Goal: Task Accomplishment & Management: Complete application form

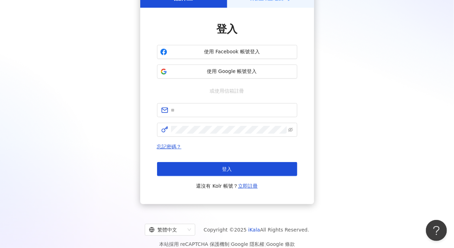
scroll to position [44, 0]
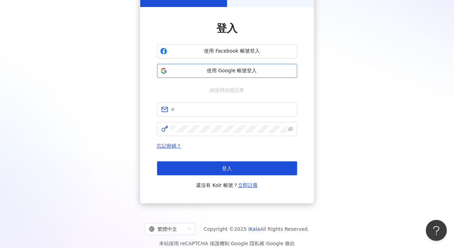
click at [180, 75] on button "使用 Google 帳號登入" at bounding box center [227, 71] width 140 height 14
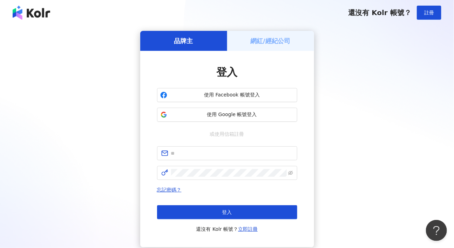
scroll to position [0, 0]
click at [284, 40] on h5 "網紅/經紀公司" at bounding box center [270, 40] width 40 height 9
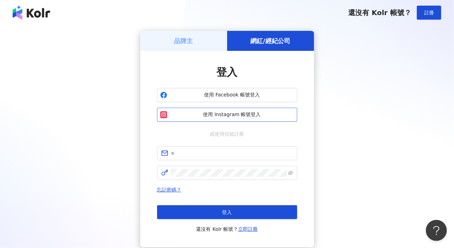
click at [243, 116] on span "使用 Instagram 帳號登入" at bounding box center [232, 114] width 124 height 7
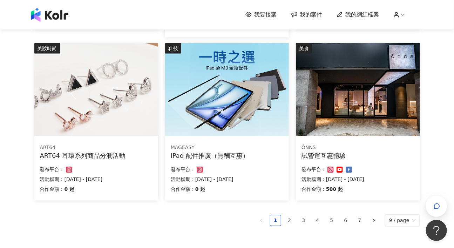
scroll to position [442, 0]
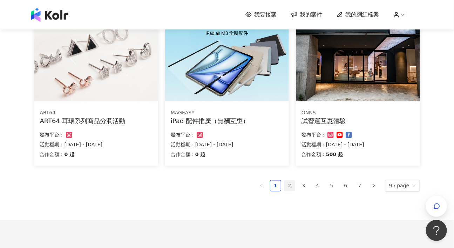
click at [293, 186] on link "2" at bounding box center [289, 185] width 11 height 11
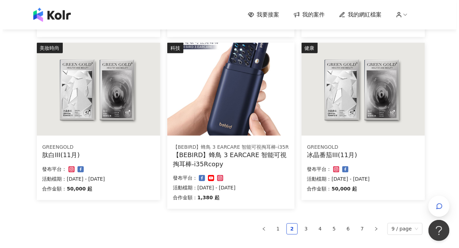
scroll to position [372, 0]
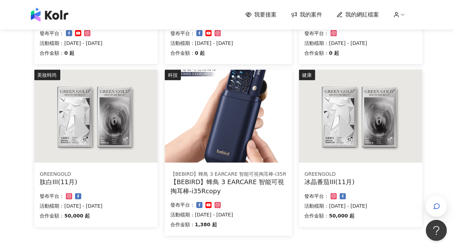
click at [268, 156] on img at bounding box center [228, 116] width 127 height 93
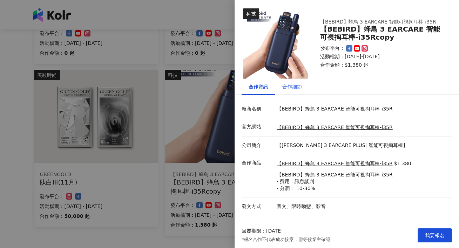
click at [291, 90] on div "合作細節" at bounding box center [292, 86] width 34 height 16
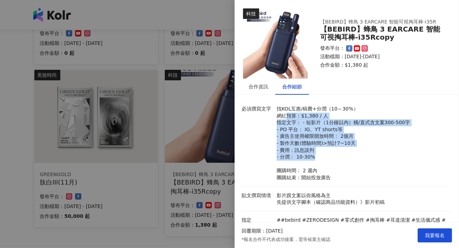
drag, startPoint x: 283, startPoint y: 116, endPoint x: 315, endPoint y: 159, distance: 54.2
click at [315, 159] on p "找KOL互惠/稿費+分潤（10～30%） 網紅預算：$1,380 / 人 指定文字： - 短影片（1分鐘以內）橫/直式含文案300-500字 - PO 平台：…" at bounding box center [362, 143] width 172 height 76
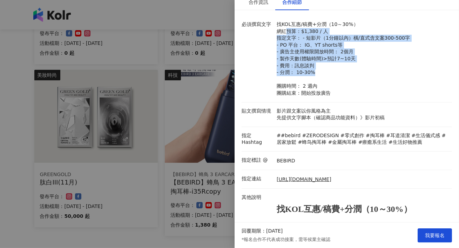
scroll to position [32, 0]
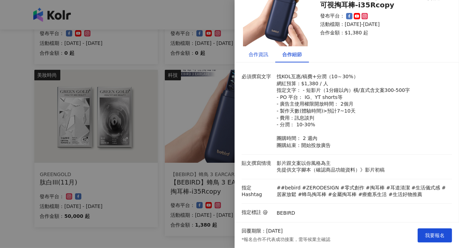
click at [256, 53] on div "合作資訊" at bounding box center [258, 54] width 20 height 8
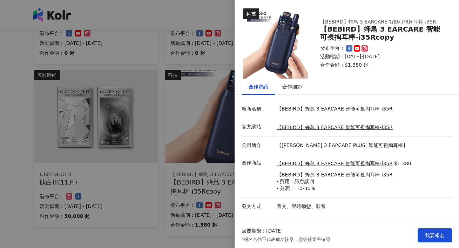
scroll to position [0, 0]
click at [425, 234] on span "我要報名" at bounding box center [435, 235] width 20 height 6
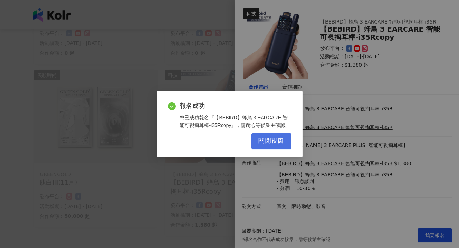
click at [268, 144] on span "關閉視窗" at bounding box center [271, 141] width 25 height 8
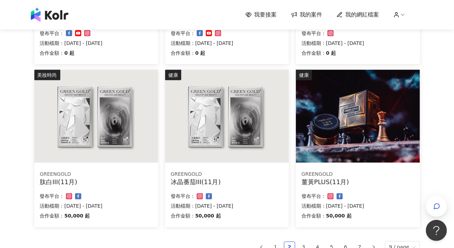
click at [200, 144] on img at bounding box center [227, 116] width 124 height 93
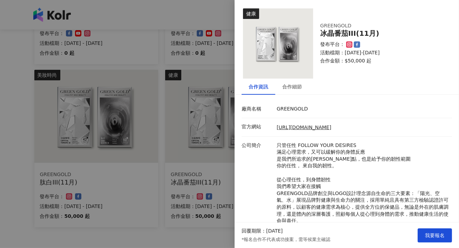
click at [220, 145] on div at bounding box center [229, 124] width 459 height 248
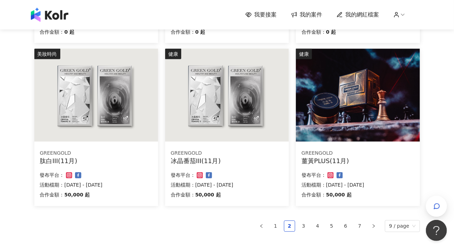
scroll to position [394, 0]
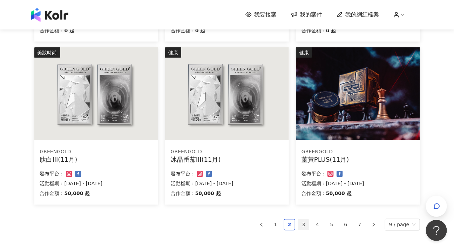
click at [305, 223] on link "3" at bounding box center [303, 224] width 11 height 11
click at [318, 224] on link "4" at bounding box center [317, 224] width 11 height 11
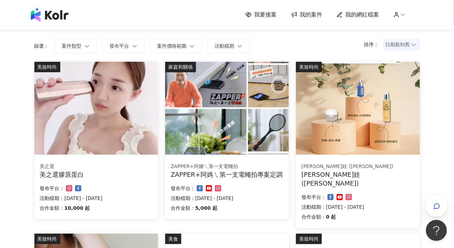
scroll to position [46, 0]
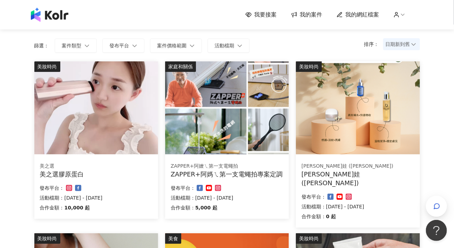
click at [126, 165] on div "美之選" at bounding box center [96, 166] width 112 height 7
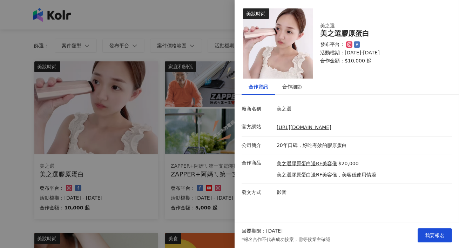
click at [279, 111] on p "美之選" at bounding box center [362, 108] width 172 height 7
click at [288, 93] on div "合作細節" at bounding box center [292, 86] width 34 height 16
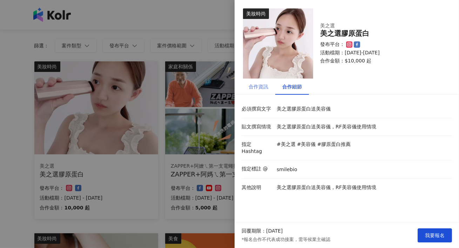
click at [266, 90] on div "合作資訊" at bounding box center [258, 86] width 34 height 16
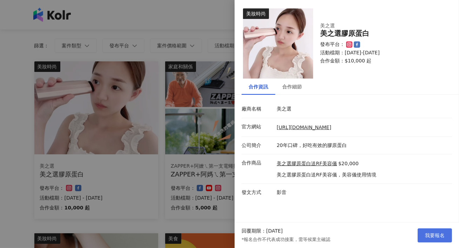
drag, startPoint x: 435, startPoint y: 236, endPoint x: 425, endPoint y: 234, distance: 10.0
click at [425, 234] on span "我要報名" at bounding box center [435, 235] width 20 height 6
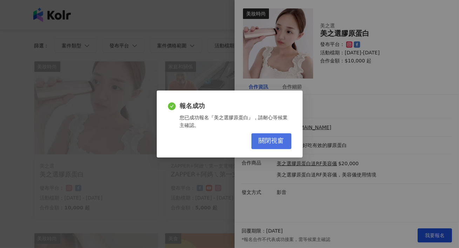
click at [264, 146] on button "關閉視窗" at bounding box center [271, 141] width 40 height 16
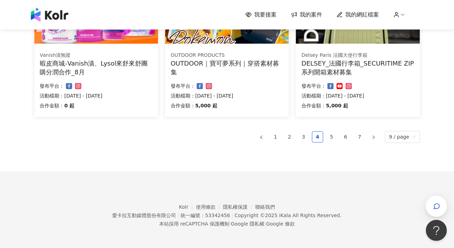
scroll to position [500, 0]
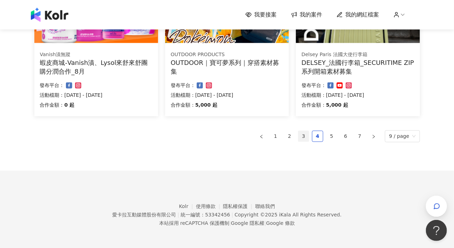
click at [307, 136] on link "3" at bounding box center [303, 136] width 11 height 11
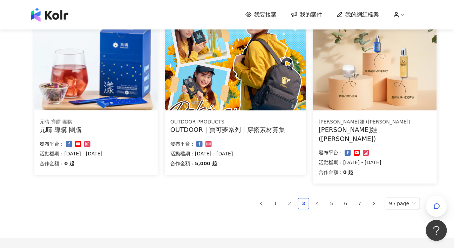
scroll to position [413, 0]
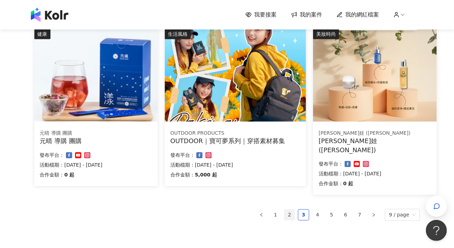
click at [288, 210] on link "2" at bounding box center [289, 214] width 11 height 11
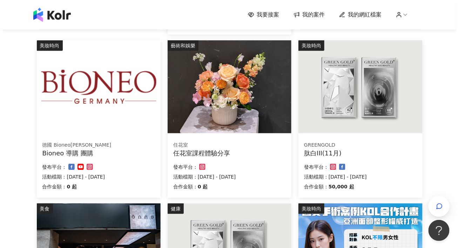
scroll to position [237, 0]
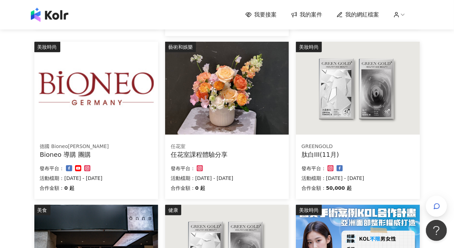
click at [253, 164] on div "發布平台：" at bounding box center [227, 168] width 112 height 8
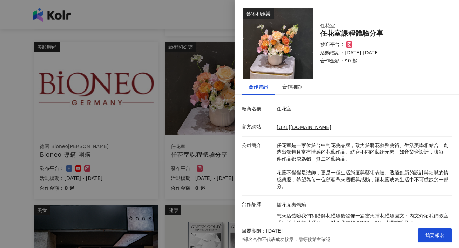
click at [201, 159] on div at bounding box center [229, 124] width 459 height 248
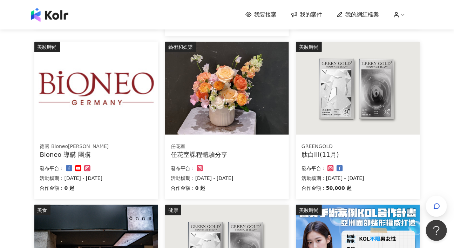
click at [132, 151] on div "Bioneo 導購 團購" at bounding box center [96, 154] width 112 height 9
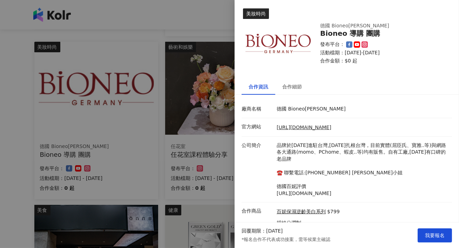
scroll to position [33, 0]
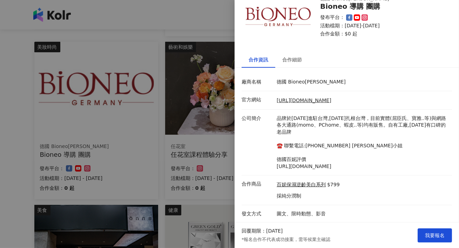
click at [166, 158] on div at bounding box center [229, 124] width 459 height 248
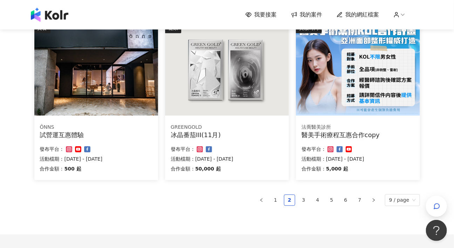
scroll to position [419, 0]
click at [319, 200] on link "4" at bounding box center [317, 200] width 11 height 11
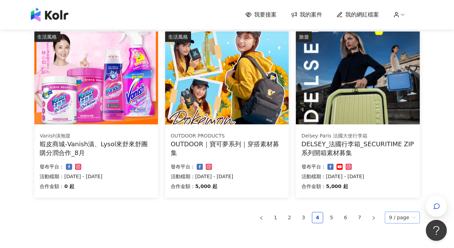
click at [400, 221] on span "9 / page" at bounding box center [402, 217] width 27 height 11
click at [401, 202] on div "100 / page" at bounding box center [403, 203] width 26 height 8
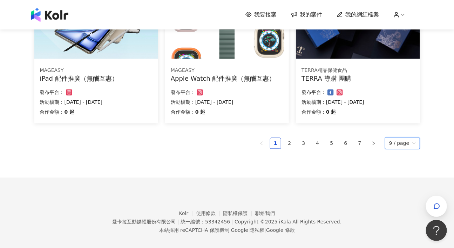
scroll to position [484, 0]
click at [331, 142] on link "5" at bounding box center [331, 143] width 11 height 11
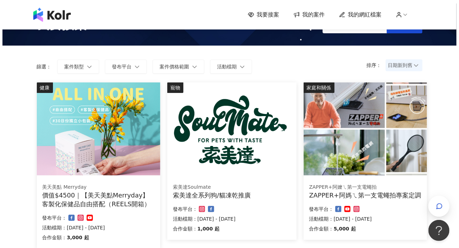
scroll to position [25, 0]
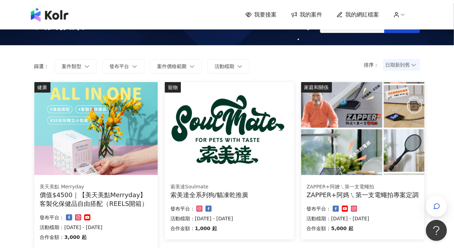
click at [278, 146] on img at bounding box center [229, 128] width 129 height 93
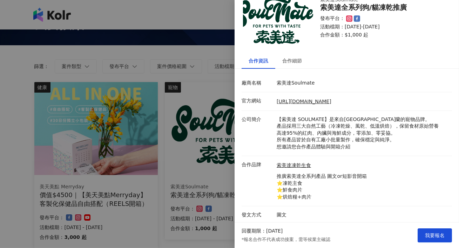
scroll to position [26, 0]
click at [289, 64] on div "合作細節" at bounding box center [292, 60] width 20 height 8
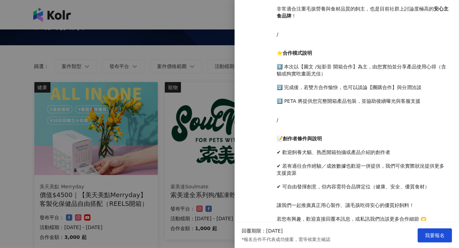
scroll to position [320, 0]
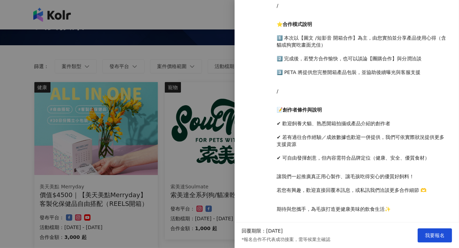
click at [193, 165] on div at bounding box center [229, 124] width 459 height 248
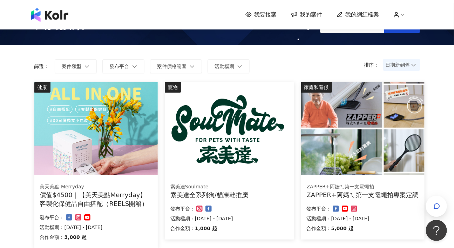
click at [228, 160] on img at bounding box center [229, 128] width 129 height 93
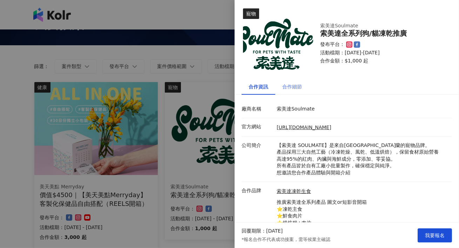
click at [293, 92] on div "合作細節" at bounding box center [292, 86] width 34 height 16
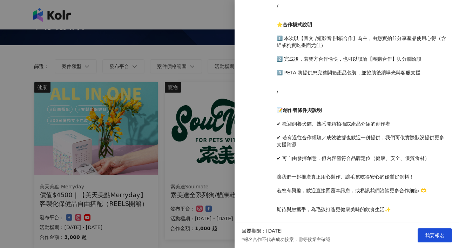
scroll to position [320, 0]
click at [220, 177] on div at bounding box center [229, 124] width 459 height 248
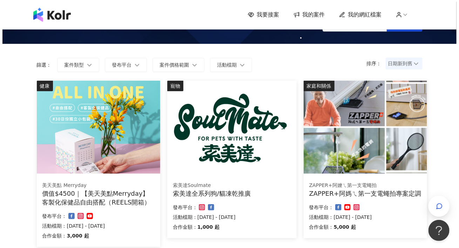
scroll to position [26, 0]
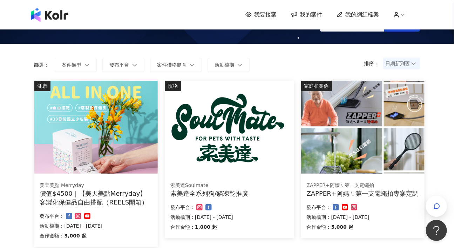
click at [318, 165] on img at bounding box center [362, 127] width 123 height 93
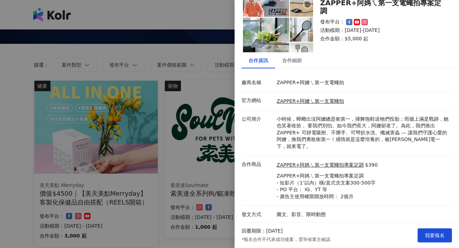
click at [289, 68] on div "合作資訊 合作細節 廠商名稱 ZAPPER+阿嬤ㄟ第一支電蠅拍 官方網站 ZAPPER+阿嬤ㄟ第一支電蠅拍 公司簡介 小時候，蟑螂出沒阿嬤總是衝第一，揮舞拖鞋…" at bounding box center [346, 137] width 224 height 171
click at [289, 61] on div "合作細節" at bounding box center [292, 60] width 20 height 8
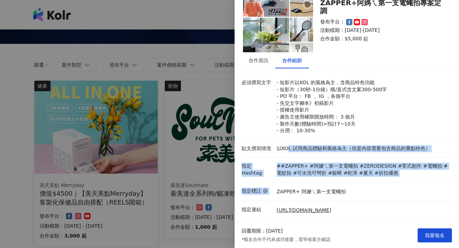
drag, startPoint x: 286, startPoint y: 149, endPoint x: 341, endPoint y: 183, distance: 64.7
click at [341, 183] on div "必須撰寫文字 - 短影片以KOL 的風格為主，含商品特色功能 - 短影片（30秒-1分鐘）橫/直式含文案300-500字 - PO 平台： FB ， IG ，…" at bounding box center [346, 242] width 210 height 337
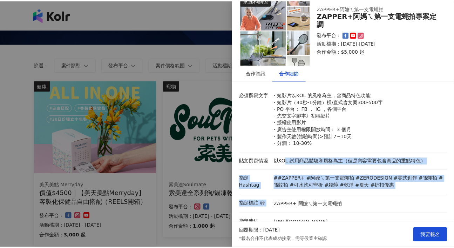
scroll to position [0, 0]
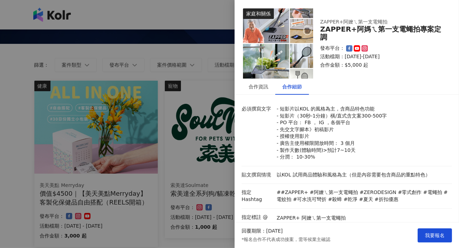
click at [207, 168] on div at bounding box center [229, 124] width 459 height 248
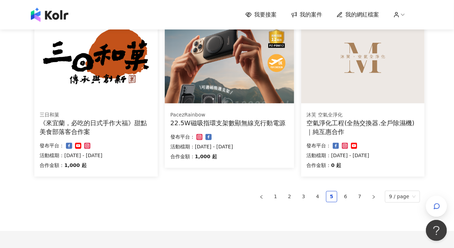
scroll to position [440, 0]
click at [349, 195] on link "6" at bounding box center [345, 196] width 11 height 11
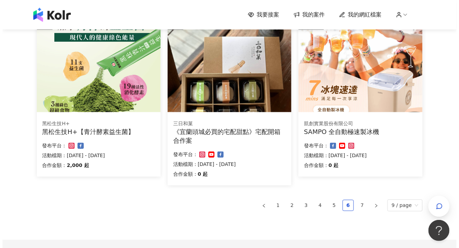
scroll to position [430, 0]
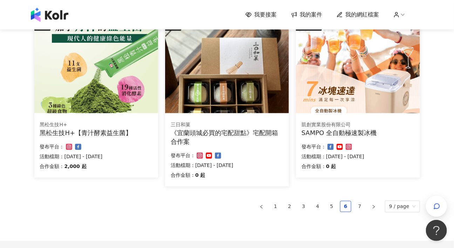
click at [320, 130] on div "SAMPO 全自動極速製冰機" at bounding box center [357, 133] width 112 height 9
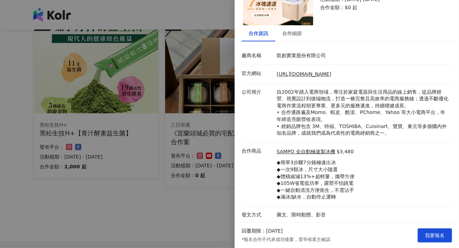
scroll to position [54, 0]
click at [296, 35] on div "合作細節" at bounding box center [292, 33] width 20 height 8
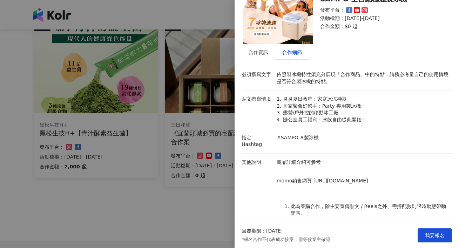
scroll to position [0, 0]
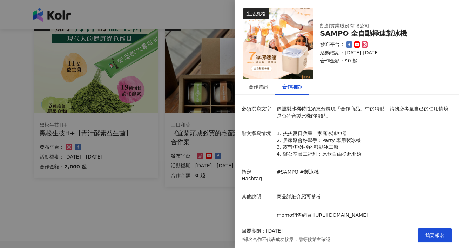
click at [224, 163] on div at bounding box center [229, 124] width 459 height 248
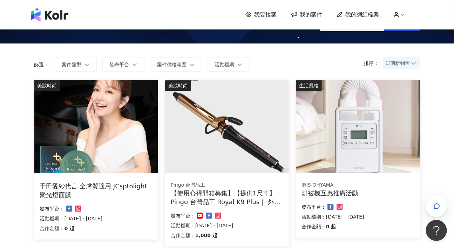
scroll to position [19, 0]
